Goal: Transaction & Acquisition: Subscribe to service/newsletter

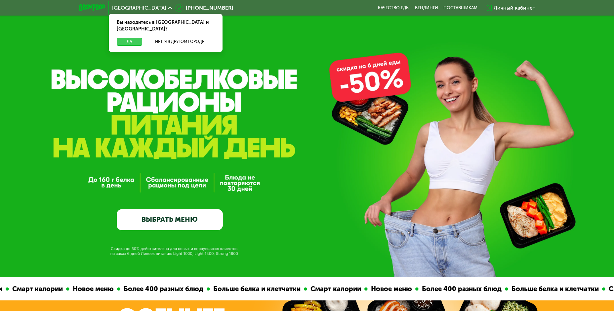
click at [124, 38] on button "Да" at bounding box center [129, 42] width 25 height 8
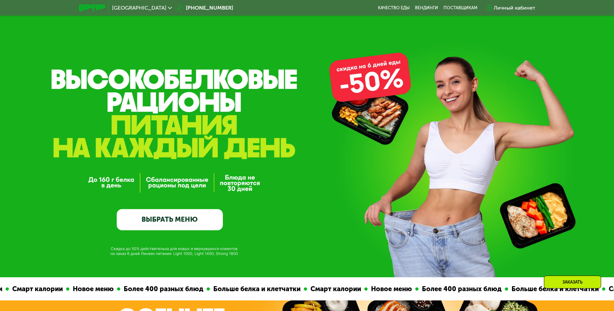
scroll to position [99, 0]
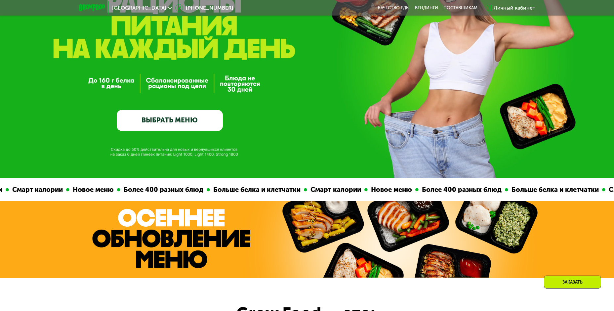
click at [171, 125] on link "ВЫБРАТЬ МЕНЮ" at bounding box center [170, 120] width 106 height 21
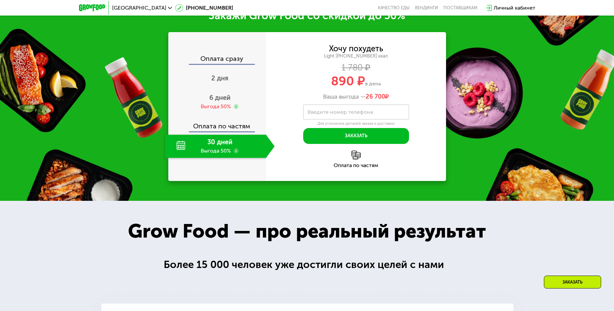
scroll to position [866, 0]
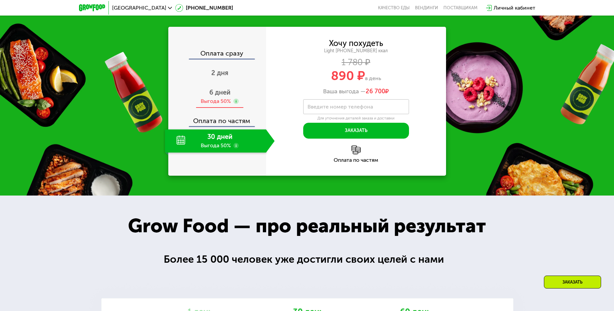
click at [216, 108] on div "6 дней Выгода 50%" at bounding box center [220, 96] width 110 height 23
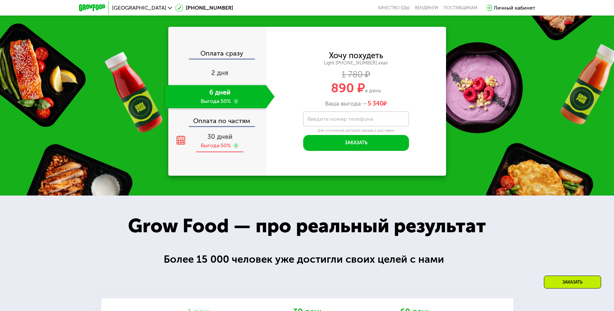
click at [226, 141] on span "30 дней" at bounding box center [219, 137] width 25 height 8
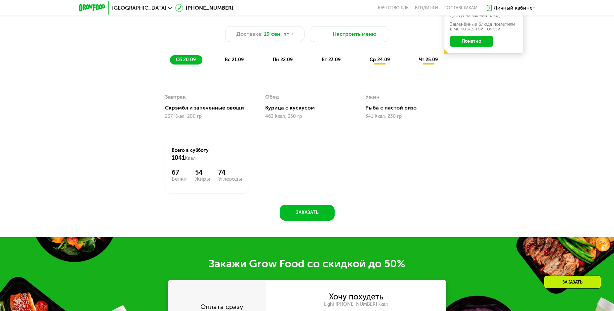
scroll to position [535, 0]
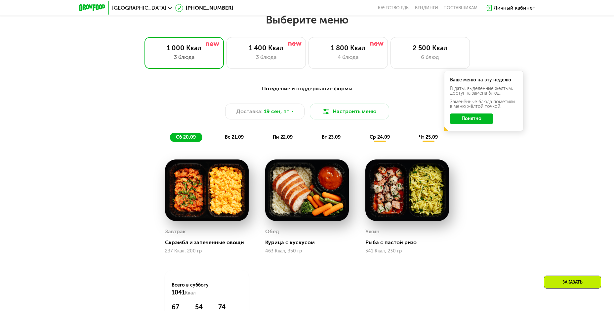
click at [241, 137] on span "вс 21.09" at bounding box center [234, 137] width 19 height 6
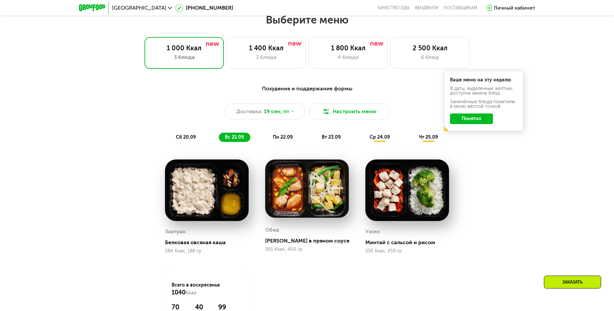
click at [274, 138] on span "пн 22.09" at bounding box center [283, 137] width 20 height 6
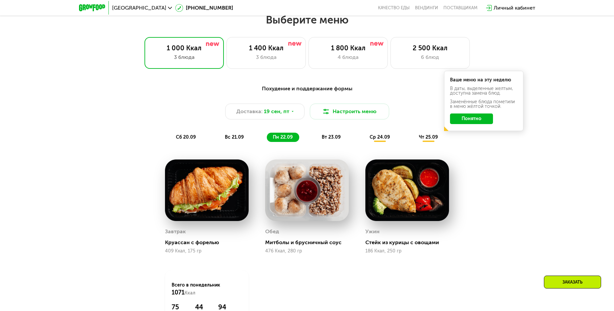
click at [332, 140] on span "вт 23.09" at bounding box center [331, 137] width 19 height 6
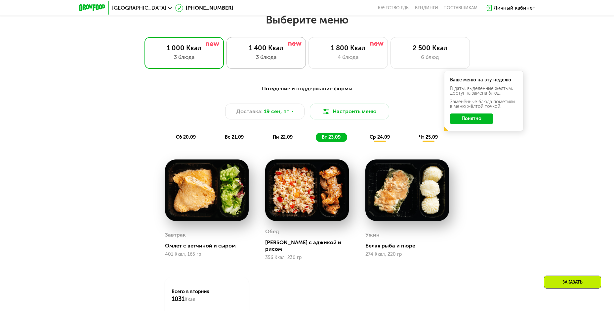
click at [261, 58] on div "3 блюда" at bounding box center [267, 57] width 66 height 8
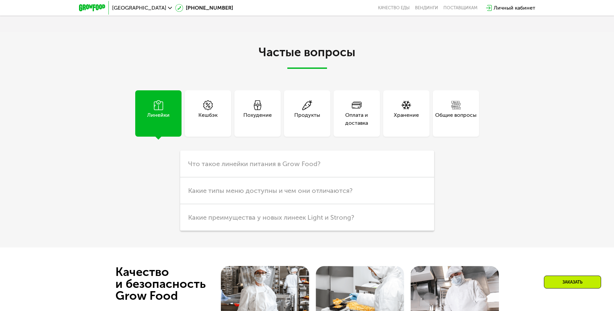
scroll to position [1826, 0]
